Goal: Ask a question

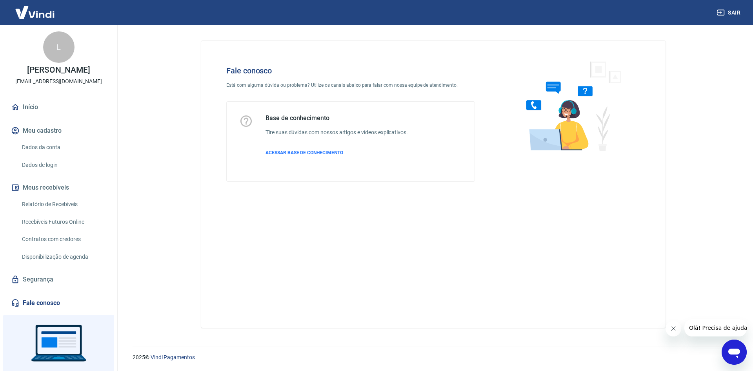
click at [58, 297] on link "Fale conosco" at bounding box center [58, 302] width 98 height 17
click at [735, 352] on icon "Abrir janela de mensagens" at bounding box center [734, 352] width 12 height 9
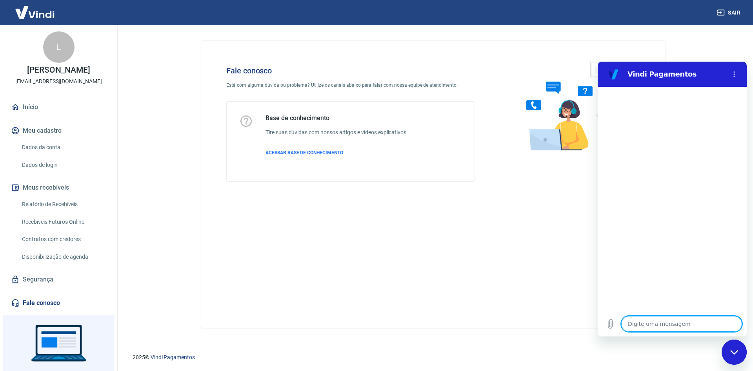
click at [659, 323] on textarea at bounding box center [681, 324] width 121 height 16
type textarea "q"
type textarea "x"
type textarea "qu"
type textarea "x"
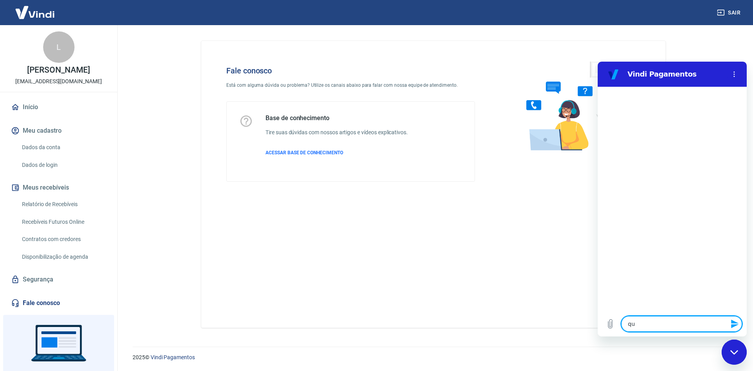
type textarea "que"
type textarea "x"
type textarea "quer"
type textarea "x"
type textarea "quero"
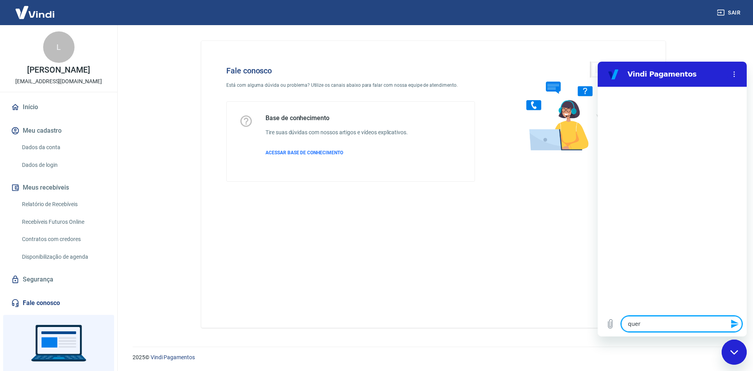
type textarea "x"
type textarea "quero"
type textarea "x"
type textarea "quero f"
type textarea "x"
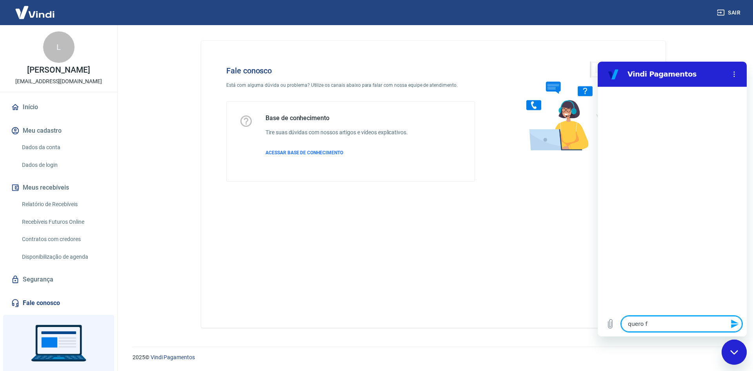
type textarea "quero fa"
type textarea "x"
type textarea "quero fal"
type textarea "x"
type textarea "quero fala"
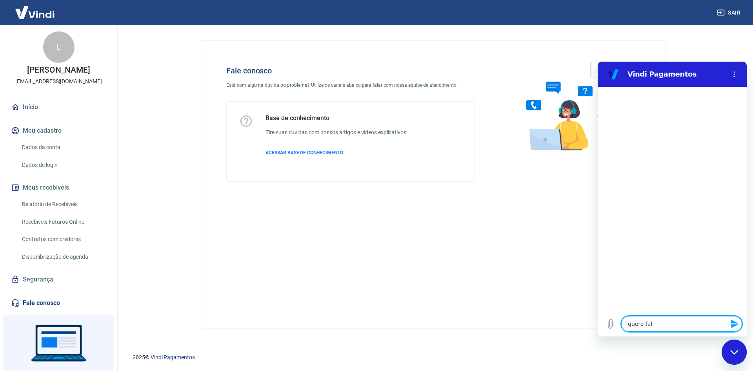
type textarea "x"
type textarea "quero falar"
type textarea "x"
type textarea "quero falar"
type textarea "x"
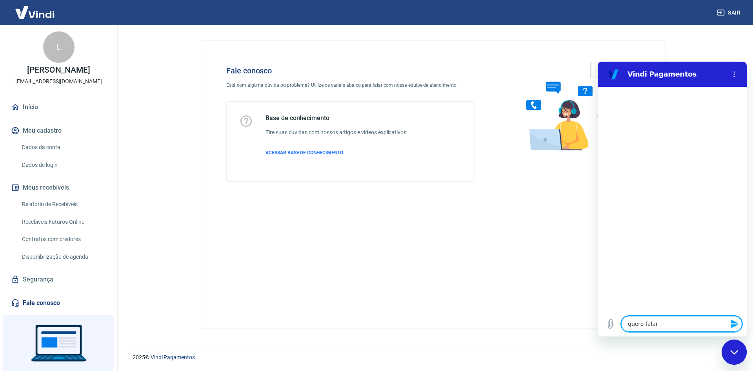
type textarea "quero falar c"
type textarea "x"
type textarea "quero falar co"
type textarea "x"
type textarea "quero falar com"
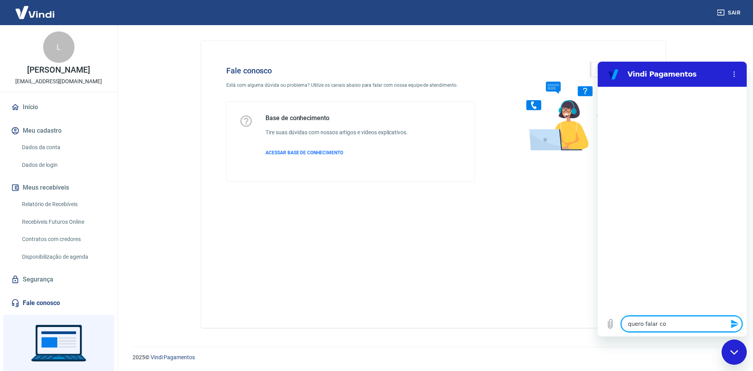
type textarea "x"
type textarea "quero falar com"
type textarea "x"
type textarea "quero falar com u"
type textarea "x"
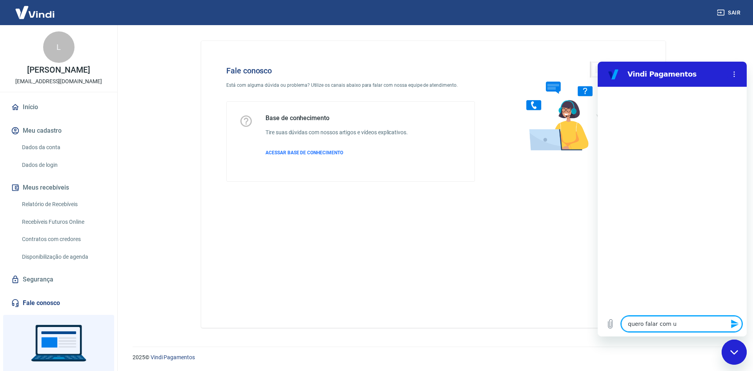
type textarea "quero falar com um"
type textarea "x"
type textarea "quero falar com um"
type textarea "x"
type textarea "quero falar com um h"
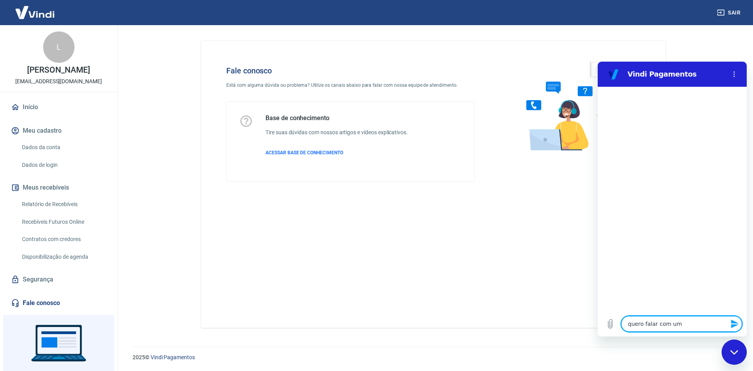
type textarea "x"
type textarea "quero falar com um hu"
type textarea "x"
type textarea "quero falar com um hum"
type textarea "x"
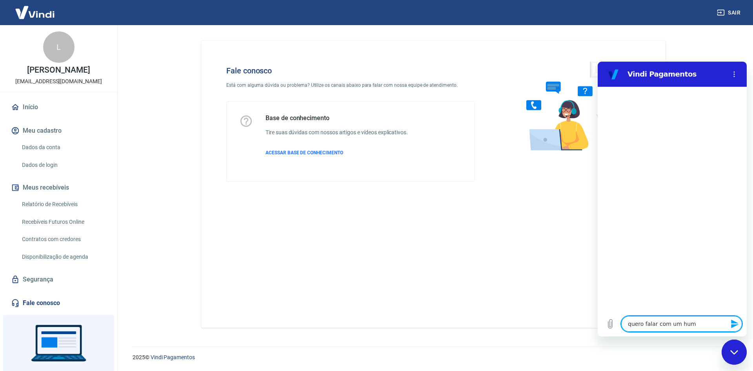
type textarea "quero falar com um huma"
type textarea "x"
type textarea "quero falar com um human"
type textarea "x"
type textarea "quero falar com um humano"
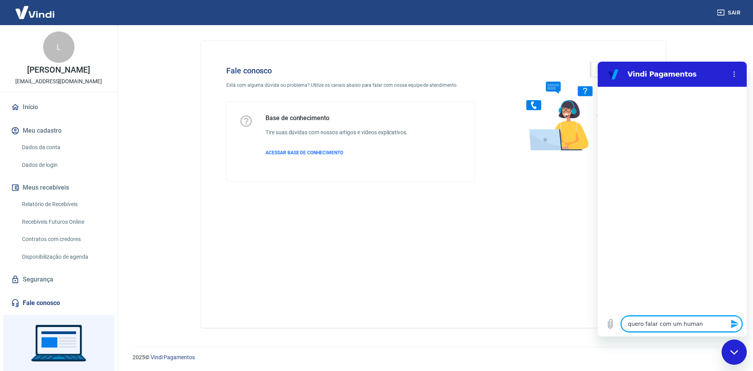
type textarea "x"
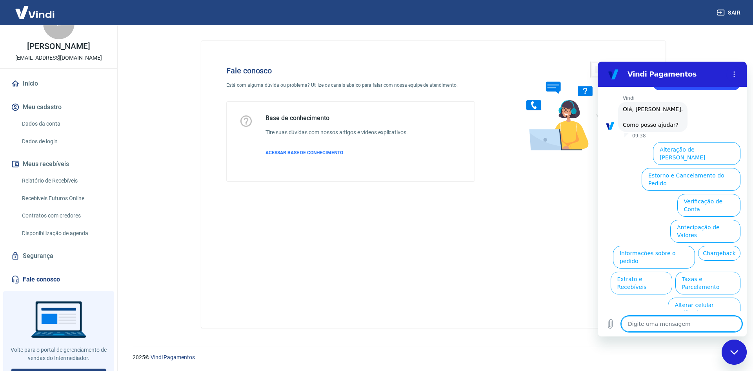
scroll to position [36, 0]
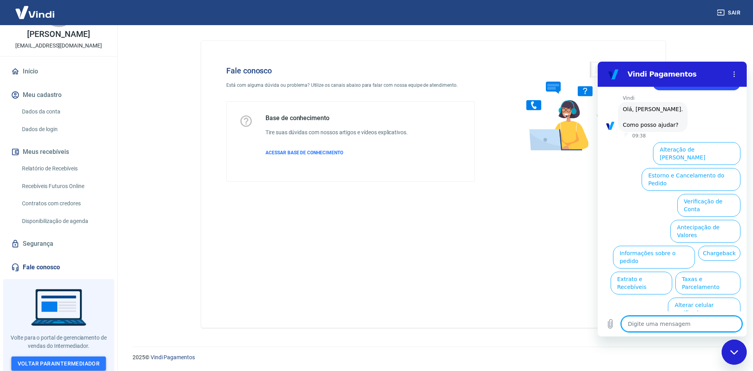
click at [75, 358] on link "Voltar para Intermediador" at bounding box center [58, 363] width 95 height 15
